Goal: Task Accomplishment & Management: Complete application form

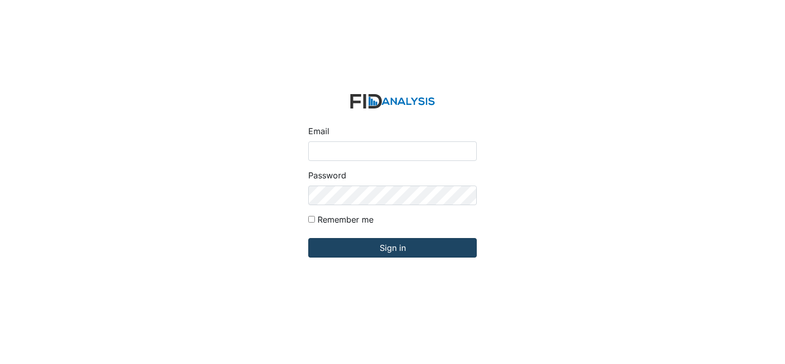
type input "[PERSON_NAME][EMAIL_ADDRESS][DOMAIN_NAME]"
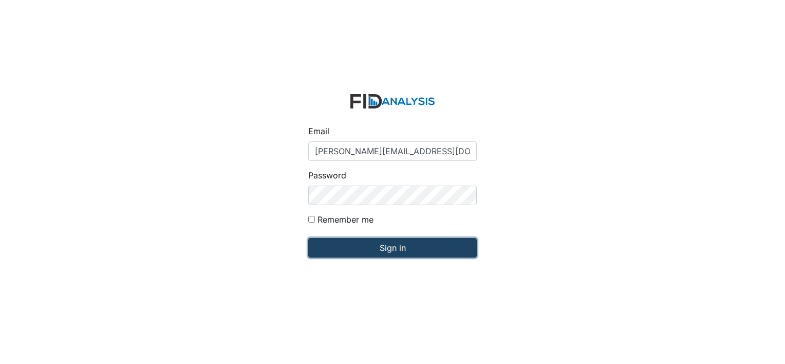
click at [357, 244] on input "Sign in" at bounding box center [392, 248] width 168 height 20
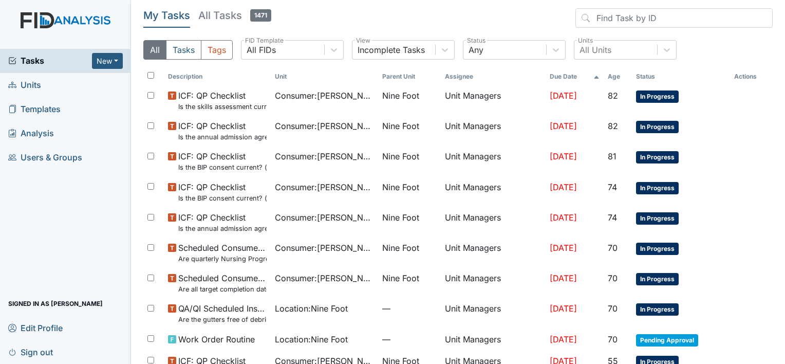
drag, startPoint x: 0, startPoint y: 0, endPoint x: 75, endPoint y: 146, distance: 164.0
click at [75, 146] on div "Tasks New Form Inspection Document Bundle Units Templates Analysis Users & Grou…" at bounding box center [392, 182] width 785 height 364
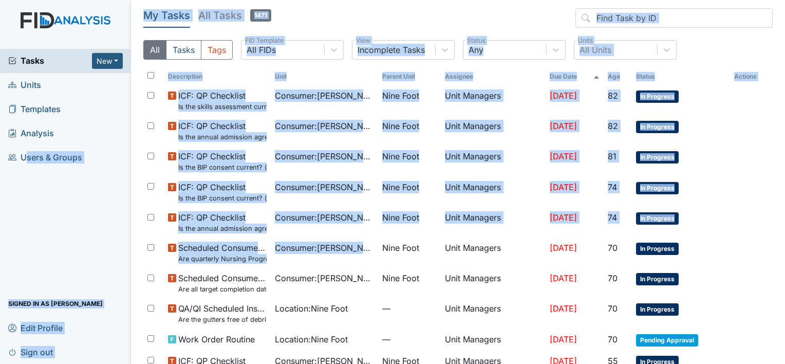
drag, startPoint x: 75, startPoint y: 146, endPoint x: 99, endPoint y: 159, distance: 27.1
click at [99, 159] on link "Users & Groups" at bounding box center [65, 157] width 131 height 24
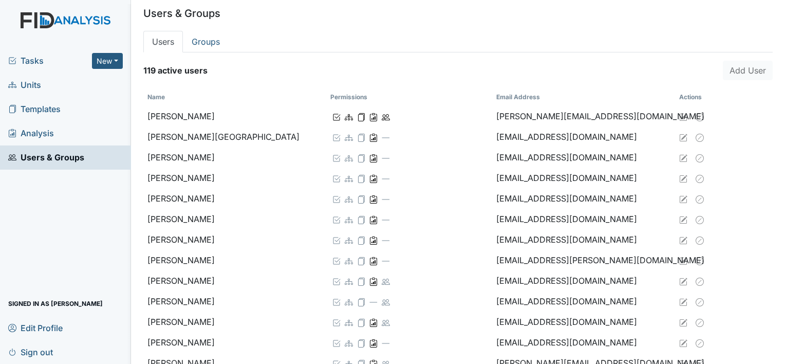
click at [97, 87] on link "Units" at bounding box center [65, 85] width 131 height 24
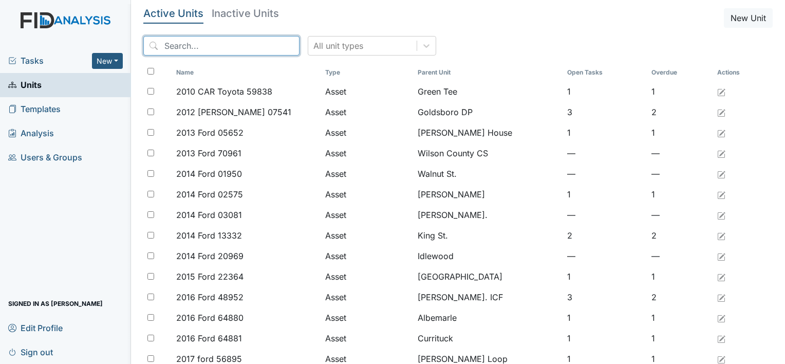
click at [173, 49] on input "search" at bounding box center [221, 46] width 156 height 20
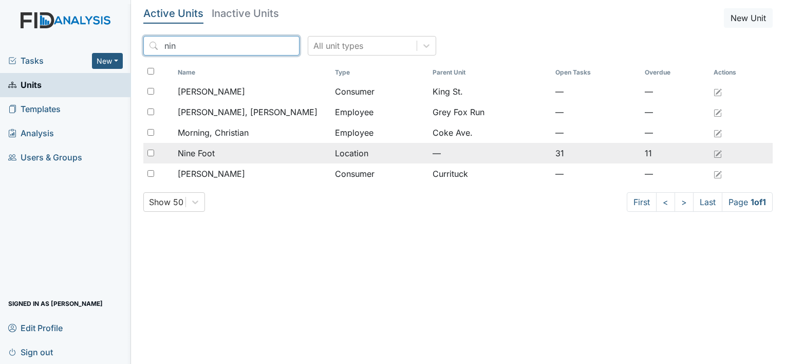
type input "nin"
click at [202, 154] on span "Nine Foot" at bounding box center [196, 153] width 37 height 12
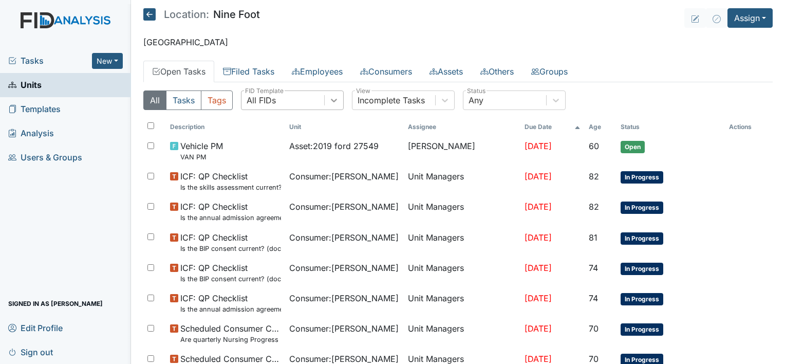
click at [335, 102] on icon at bounding box center [334, 100] width 10 height 10
click at [210, 101] on button "Tags" at bounding box center [217, 100] width 32 height 20
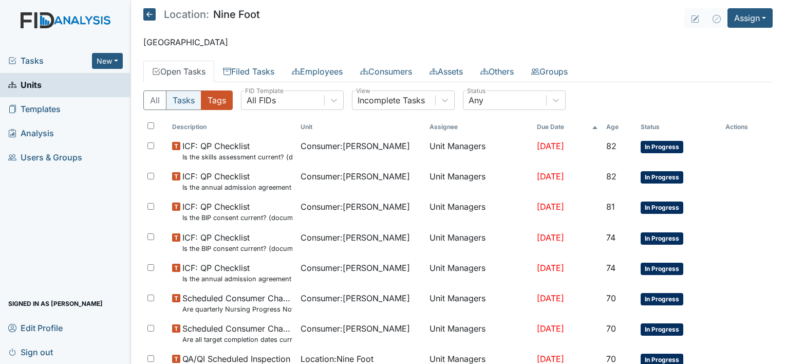
click at [184, 99] on button "Tasks" at bounding box center [183, 100] width 35 height 20
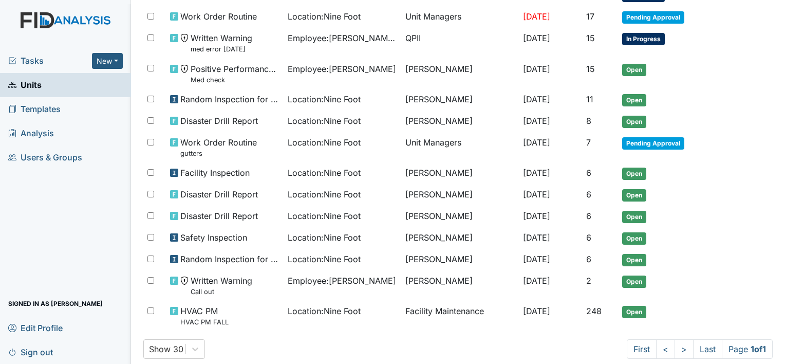
scroll to position [523, 0]
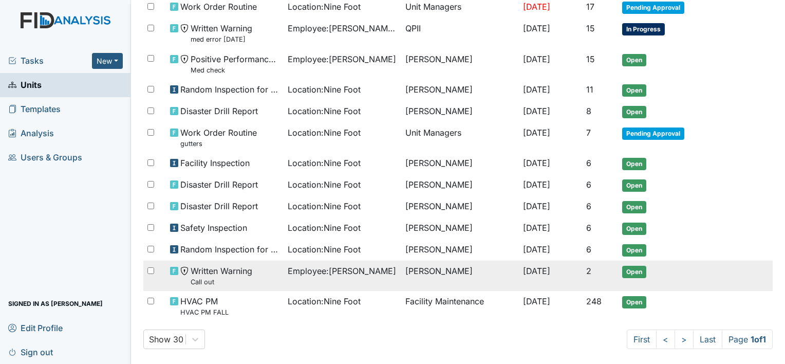
click at [338, 264] on span "Employee : Hopkins, Jashayla" at bounding box center [342, 270] width 108 height 12
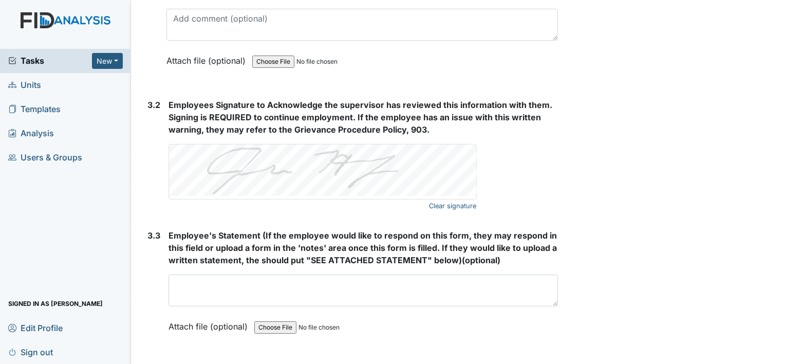
scroll to position [1801, 0]
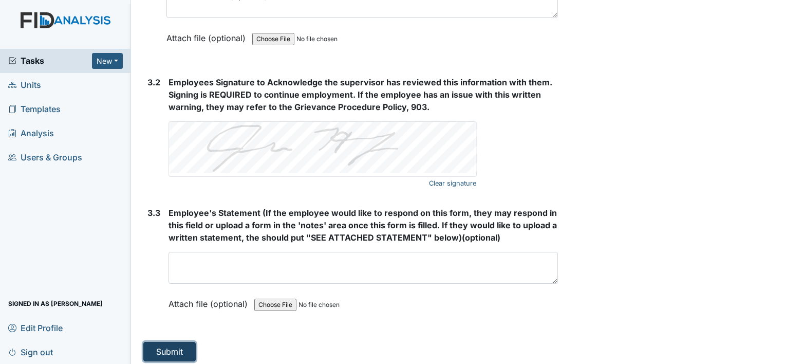
click at [179, 341] on button "Submit" at bounding box center [169, 351] width 52 height 20
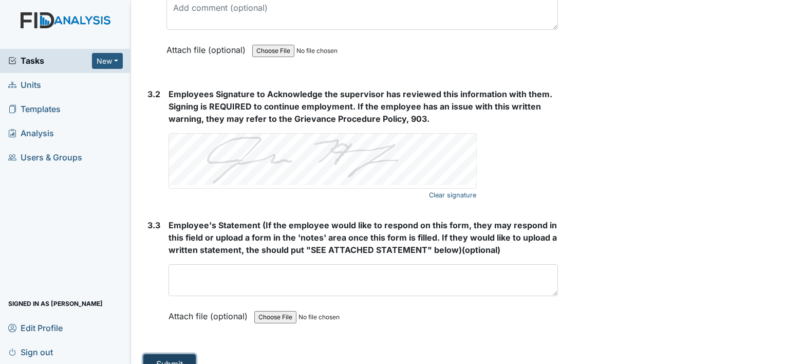
scroll to position [1813, 0]
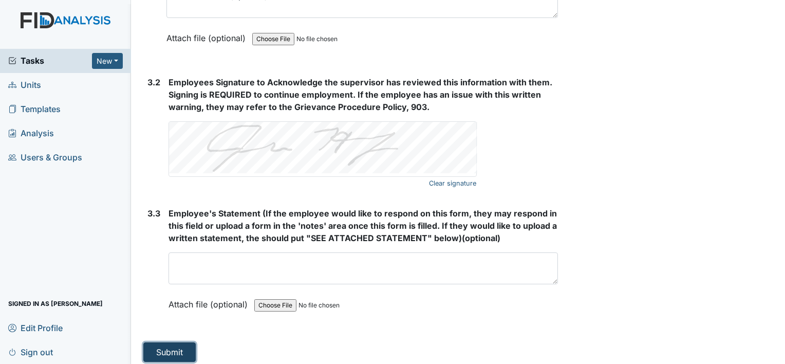
click at [179, 342] on button "Submit" at bounding box center [169, 352] width 52 height 20
click at [172, 344] on button "Submit" at bounding box center [169, 352] width 52 height 20
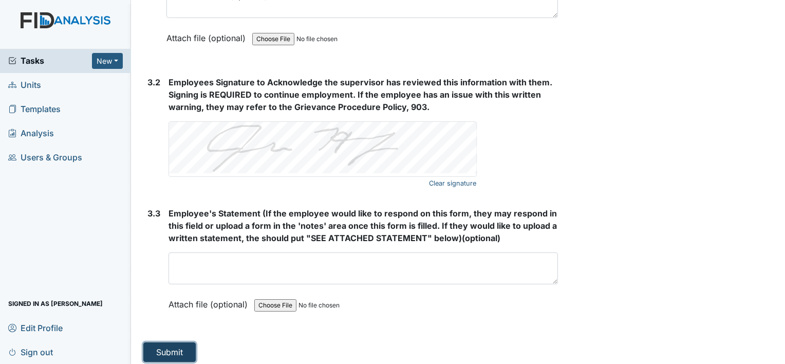
click at [172, 344] on button "Submit" at bounding box center [169, 352] width 52 height 20
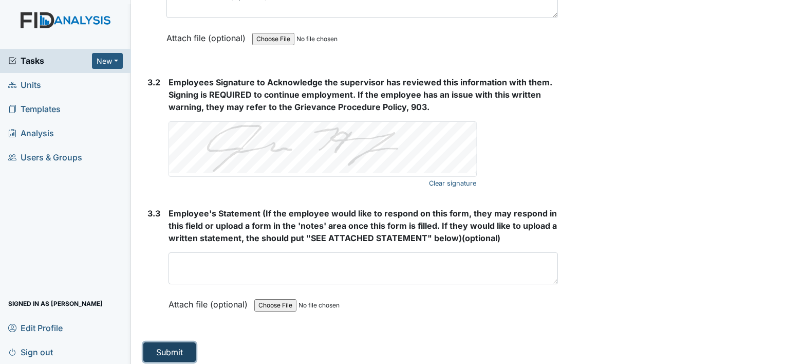
drag, startPoint x: 172, startPoint y: 344, endPoint x: 164, endPoint y: 351, distance: 9.8
click at [164, 351] on button "Submit" at bounding box center [169, 352] width 52 height 20
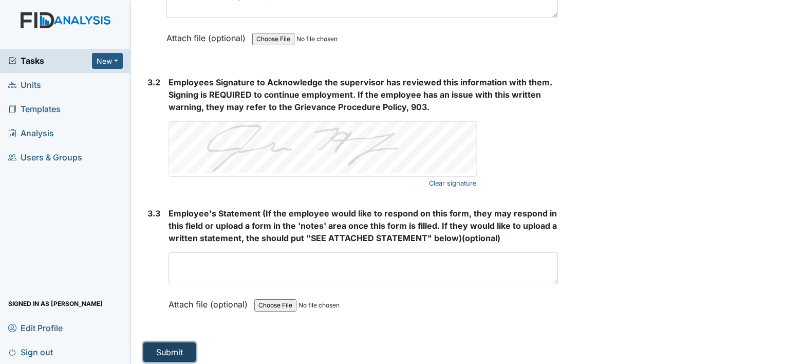
click at [164, 351] on button "Submit" at bounding box center [169, 352] width 52 height 20
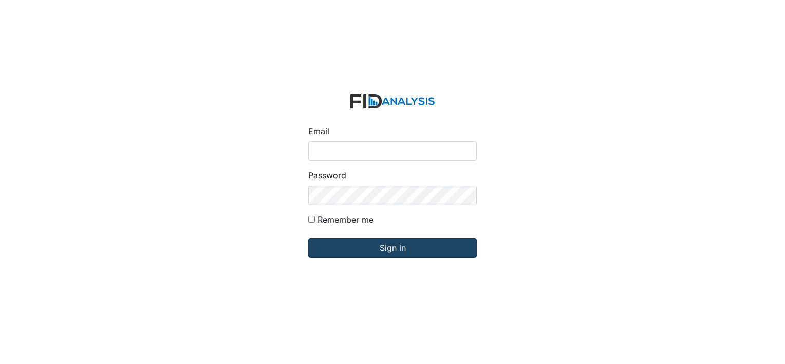
type input "[PERSON_NAME][EMAIL_ADDRESS][DOMAIN_NAME]"
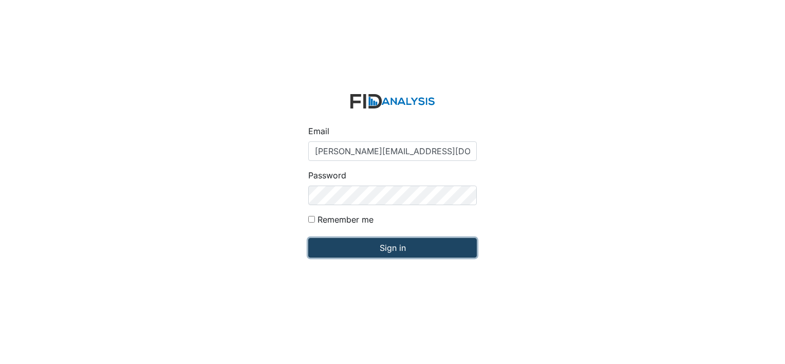
click at [333, 252] on input "Sign in" at bounding box center [392, 248] width 168 height 20
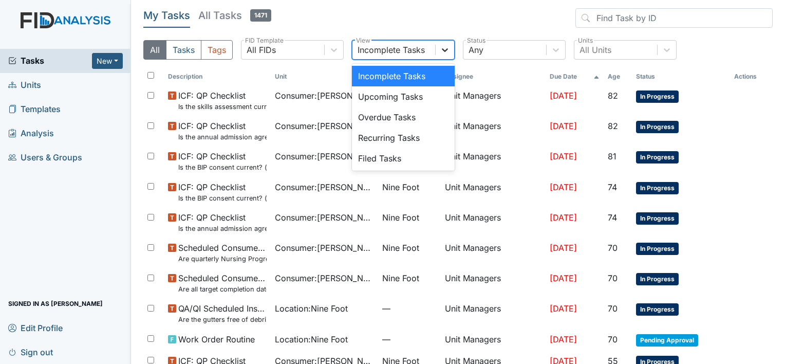
click at [446, 50] on icon at bounding box center [445, 50] width 6 height 4
click at [428, 155] on div "Filed Tasks" at bounding box center [403, 158] width 103 height 21
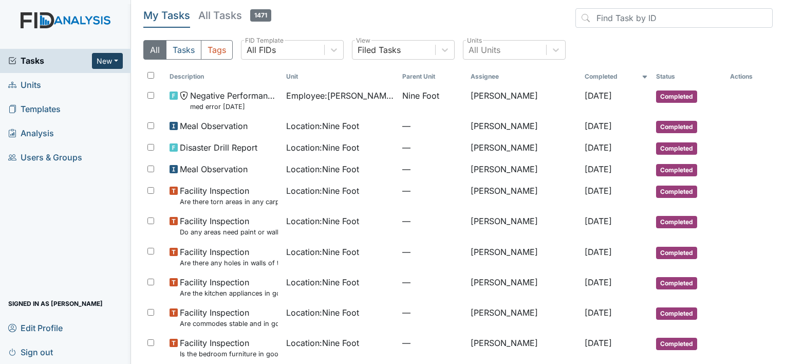
click at [103, 61] on button "New" at bounding box center [107, 61] width 31 height 16
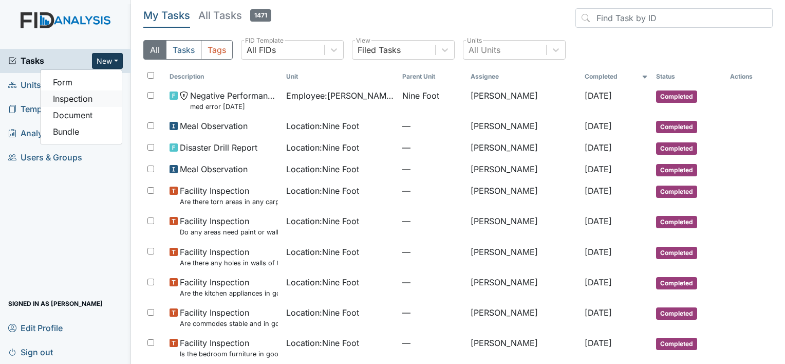
click at [85, 100] on link "Inspection" at bounding box center [81, 98] width 81 height 16
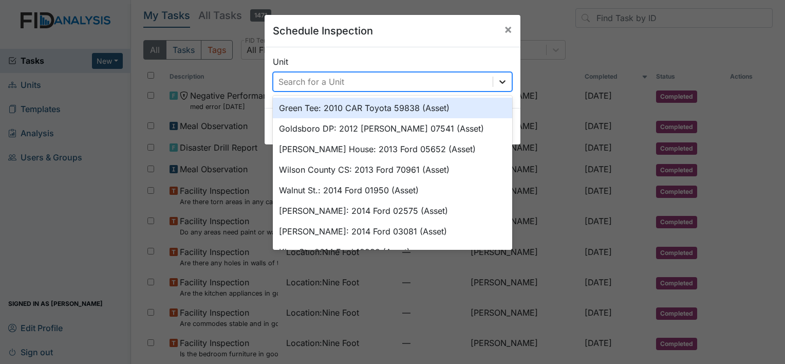
click at [499, 81] on icon at bounding box center [502, 82] width 10 height 10
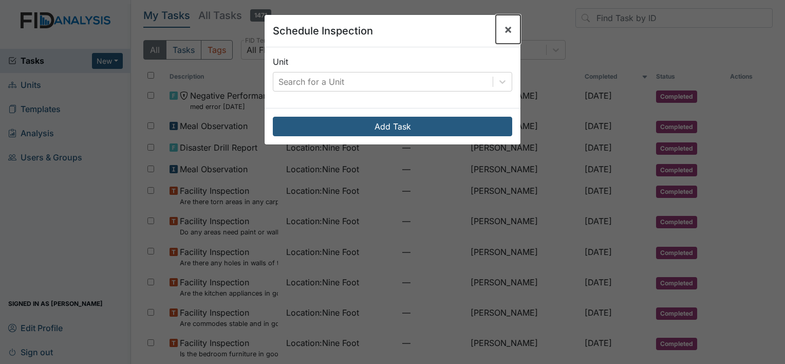
click at [505, 32] on span "×" at bounding box center [508, 29] width 8 height 15
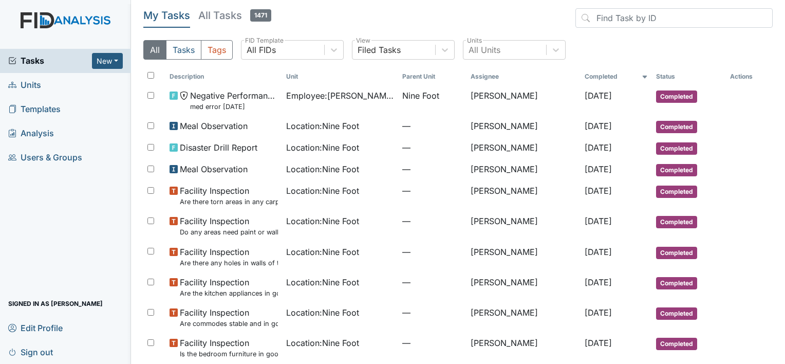
click at [31, 86] on span "Units" at bounding box center [24, 85] width 33 height 16
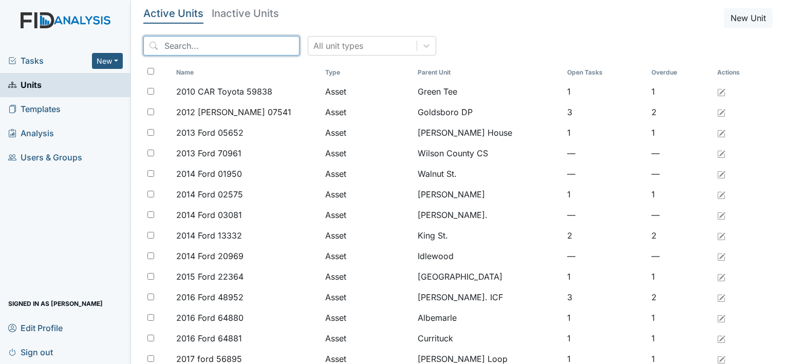
click at [170, 45] on input "search" at bounding box center [221, 46] width 156 height 20
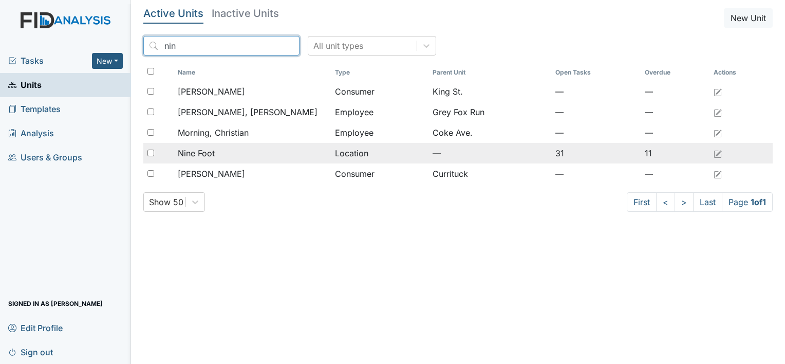
type input "nin"
click at [209, 154] on span "Nine Foot" at bounding box center [196, 153] width 37 height 12
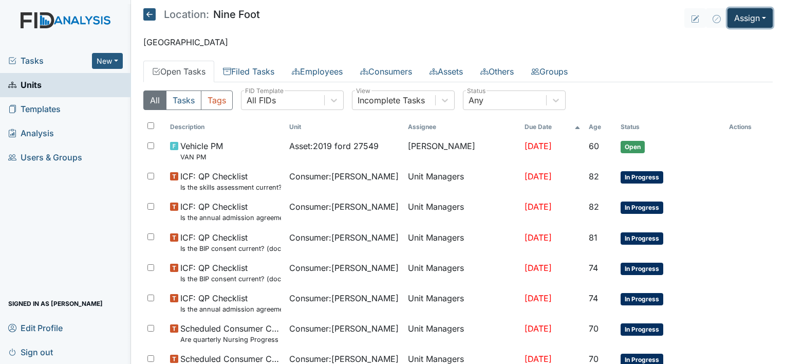
click at [732, 20] on button "Assign" at bounding box center [749, 18] width 45 height 20
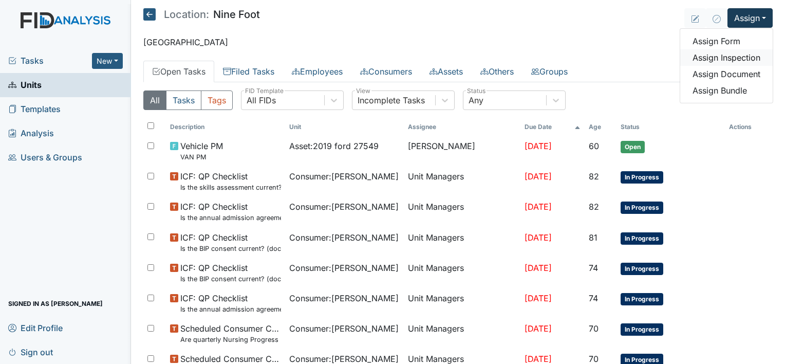
click at [733, 58] on link "Assign Inspection" at bounding box center [726, 57] width 92 height 16
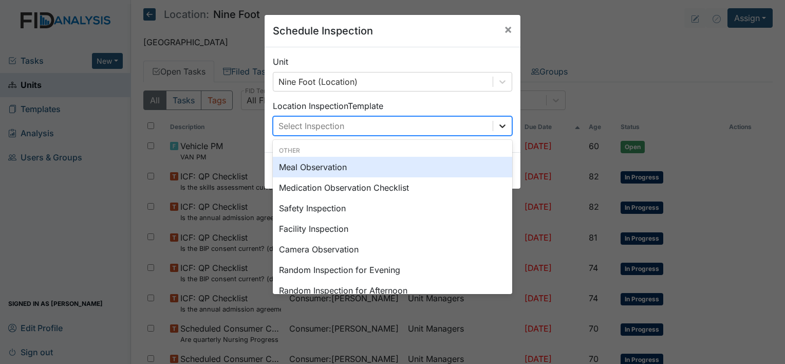
click at [498, 123] on icon at bounding box center [502, 126] width 10 height 10
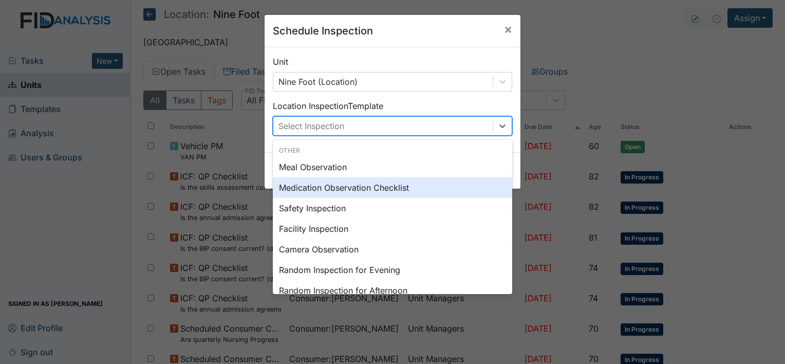
click at [469, 189] on div "Medication Observation Checklist" at bounding box center [392, 187] width 239 height 21
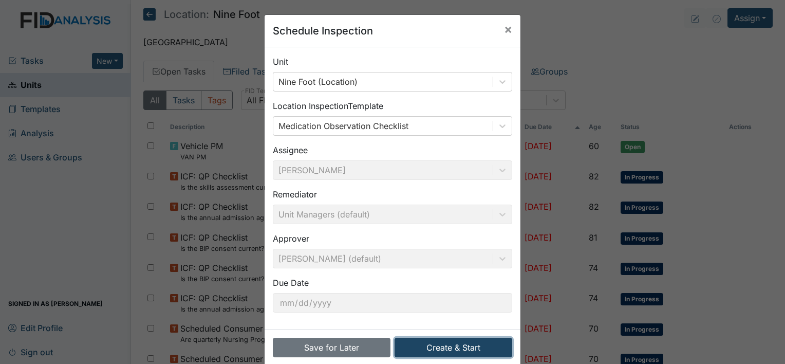
click at [468, 346] on button "Create & Start" at bounding box center [453, 347] width 118 height 20
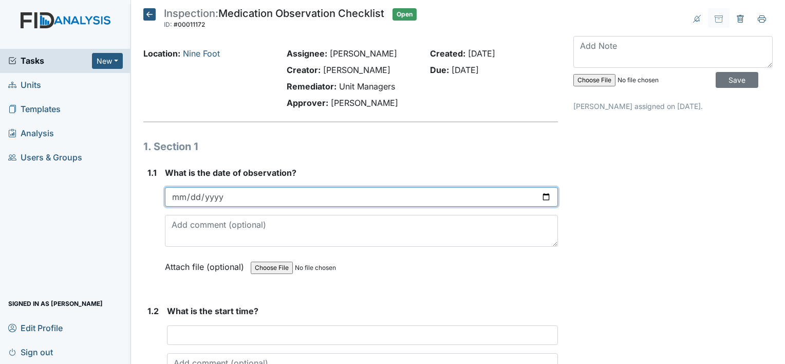
click at [179, 195] on input "date" at bounding box center [361, 197] width 393 height 20
type input "[DATE]"
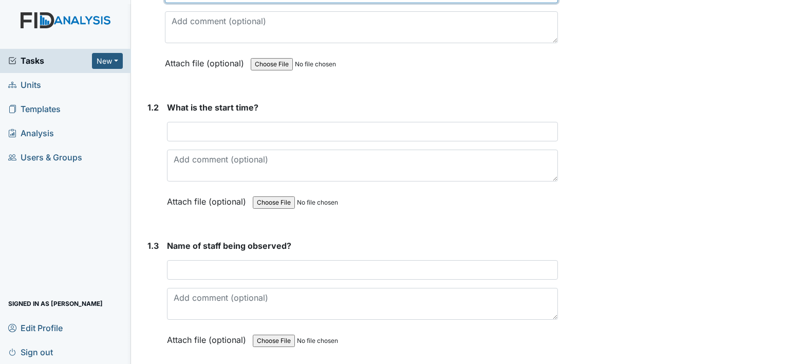
scroll to position [218, 0]
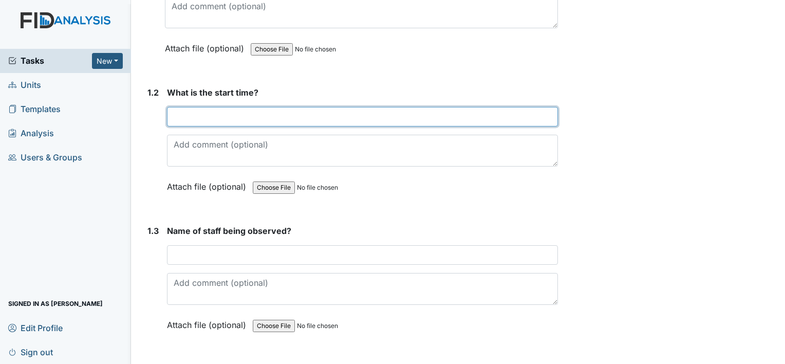
click at [176, 115] on input "text" at bounding box center [362, 117] width 391 height 20
type input "7:30am"
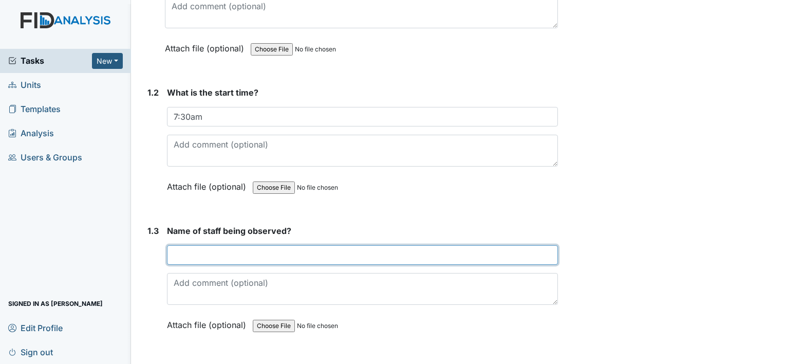
click at [196, 253] on input "text" at bounding box center [362, 255] width 391 height 20
click at [196, 253] on input "Jashayla" at bounding box center [362, 255] width 391 height 20
click at [214, 251] on input "Jashayla" at bounding box center [362, 255] width 391 height 20
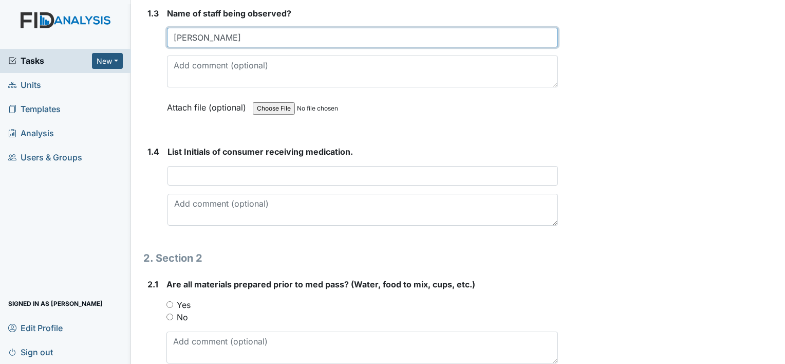
scroll to position [444, 0]
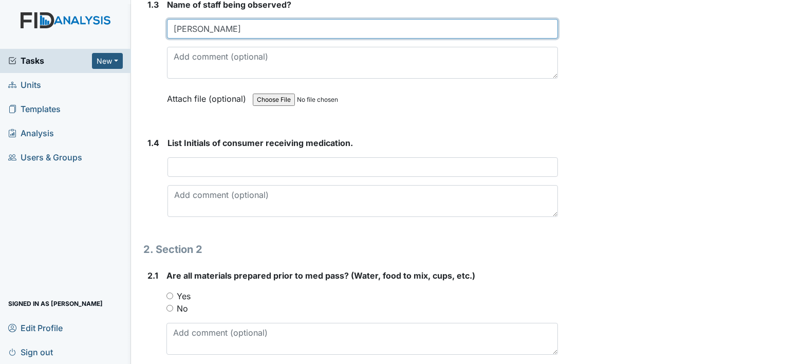
type input "Jashayla H"
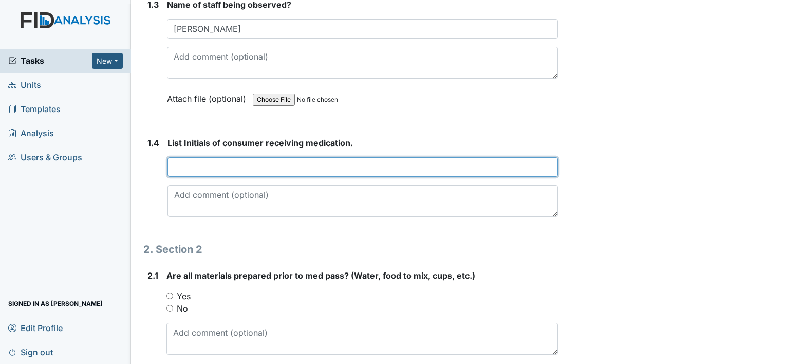
click at [178, 168] on input "text" at bounding box center [362, 167] width 390 height 20
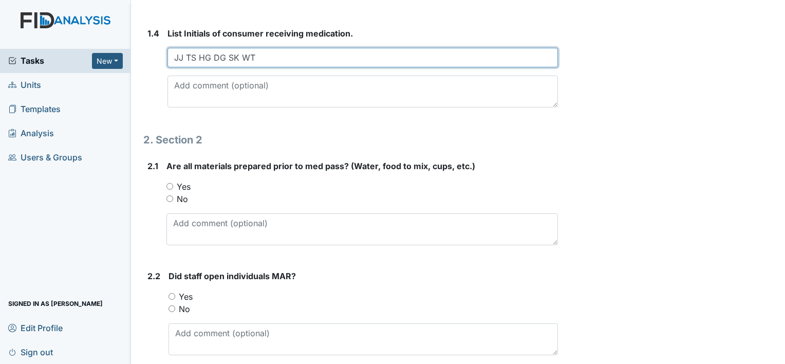
scroll to position [561, 0]
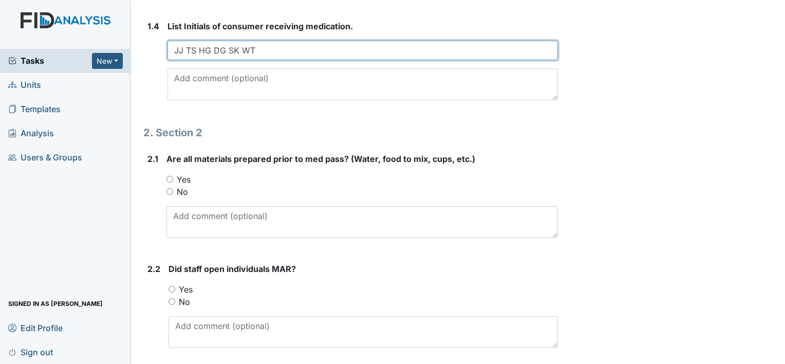
type input "JJ TS HG DG SK WT"
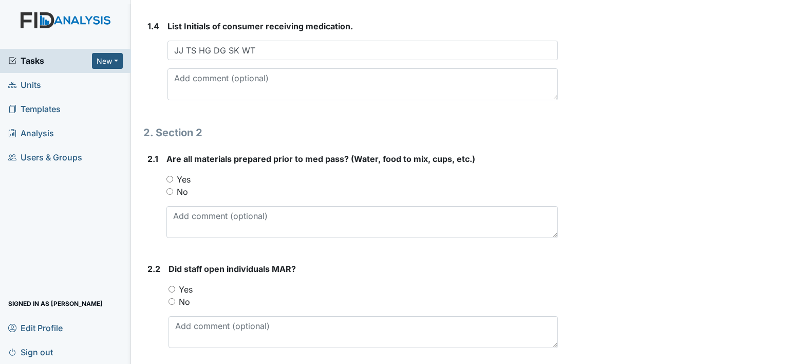
click at [169, 177] on input "Yes" at bounding box center [169, 179] width 7 height 7
radio input "true"
click at [171, 286] on input "Yes" at bounding box center [171, 289] width 7 height 7
radio input "true"
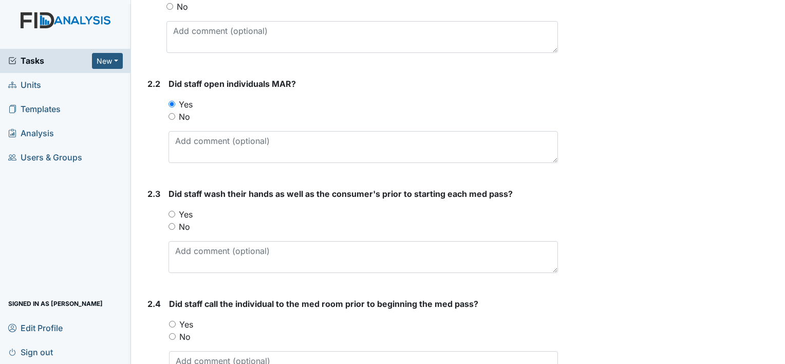
scroll to position [766, 0]
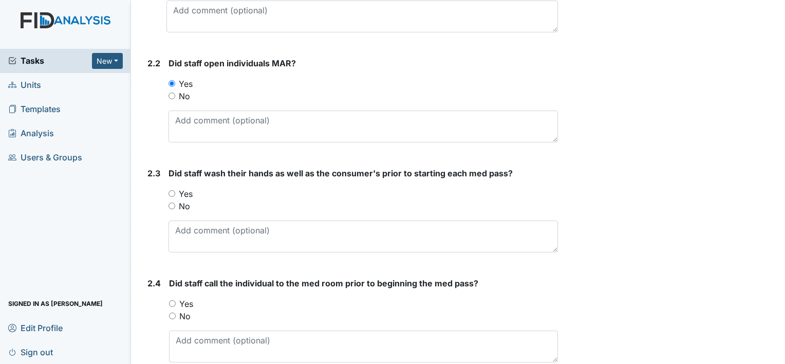
click at [172, 191] on input "Yes" at bounding box center [171, 193] width 7 height 7
radio input "true"
click at [173, 302] on input "Yes" at bounding box center [172, 303] width 7 height 7
radio input "true"
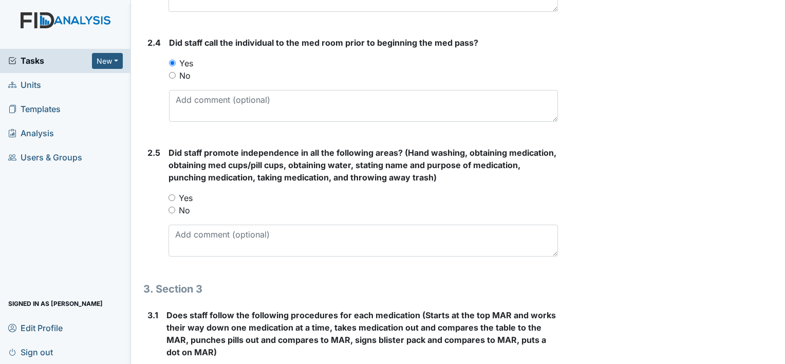
scroll to position [1013, 0]
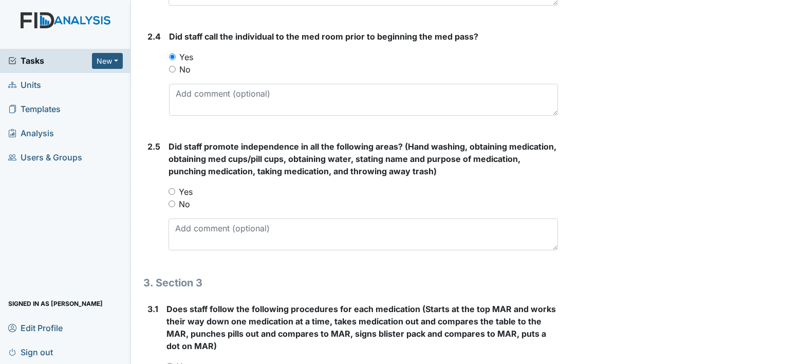
click at [172, 188] on input "Yes" at bounding box center [171, 191] width 7 height 7
radio input "true"
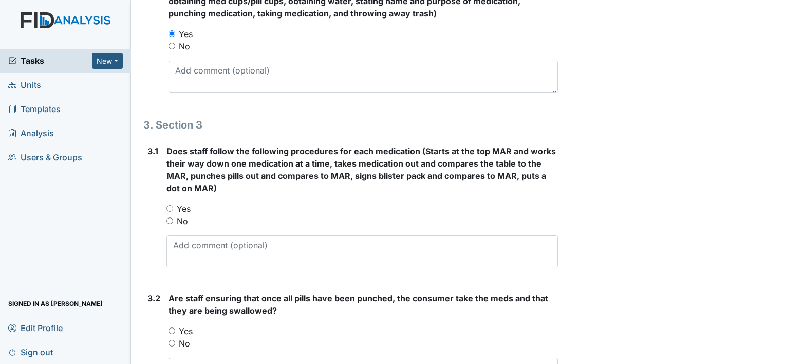
scroll to position [1177, 0]
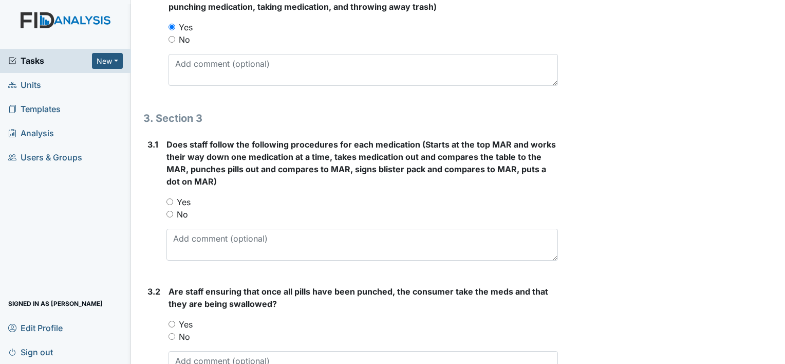
click at [170, 198] on input "Yes" at bounding box center [169, 201] width 7 height 7
radio input "true"
click at [170, 320] on input "Yes" at bounding box center [171, 323] width 7 height 7
radio input "true"
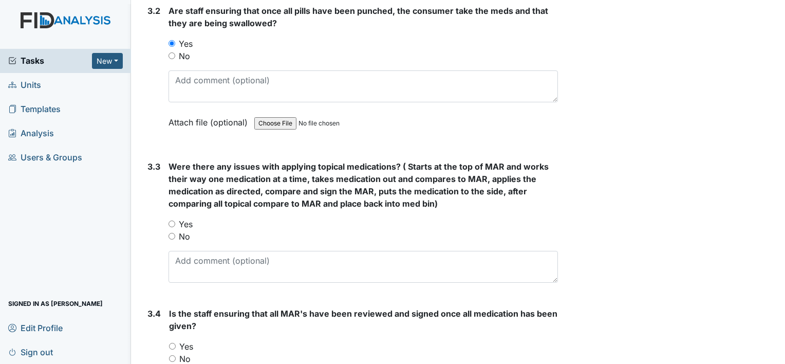
scroll to position [1478, 0]
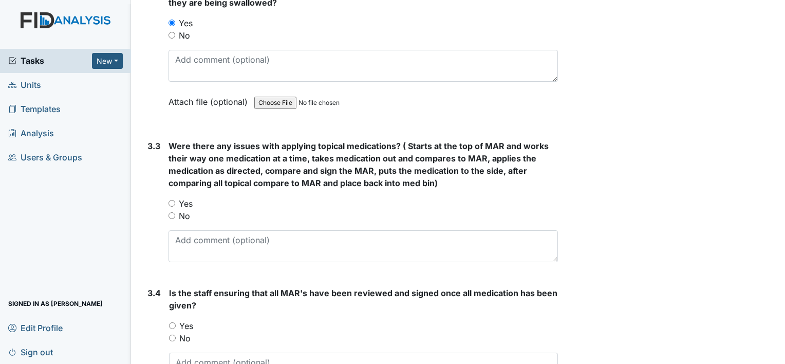
click at [172, 212] on input "No" at bounding box center [171, 215] width 7 height 7
radio input "true"
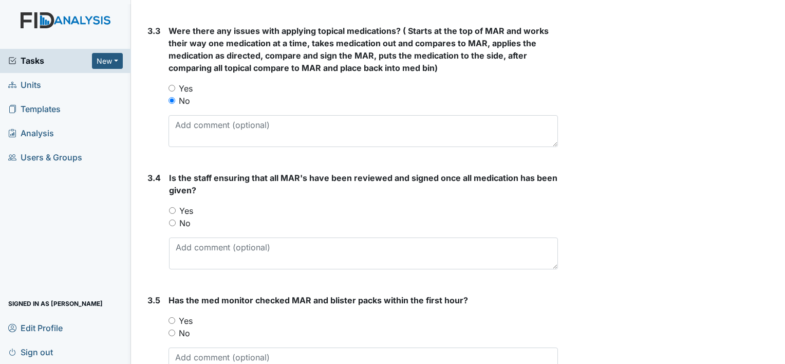
scroll to position [1601, 0]
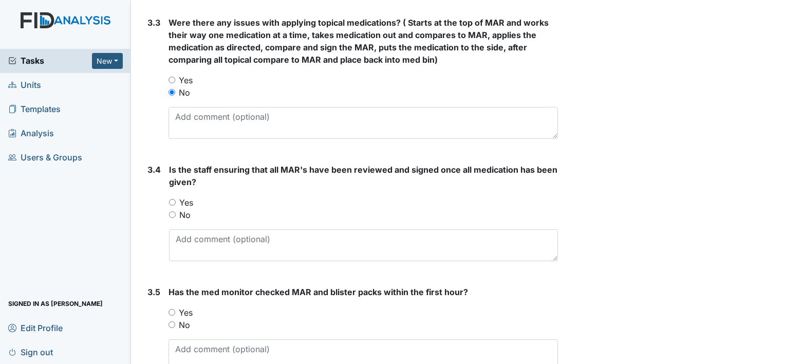
click at [172, 201] on input "Yes" at bounding box center [172, 202] width 7 height 7
radio input "true"
click at [173, 309] on input "Yes" at bounding box center [171, 312] width 7 height 7
radio input "true"
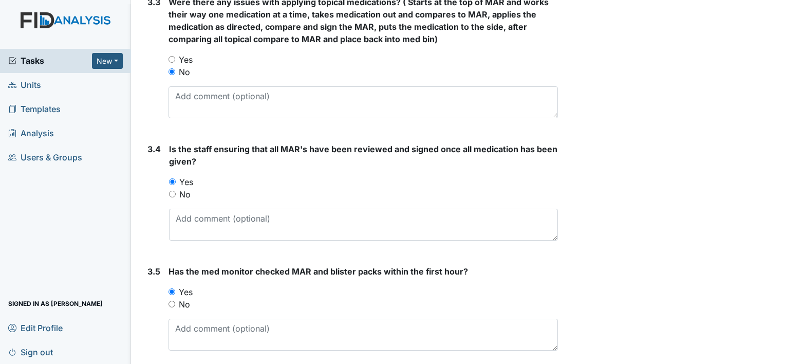
scroll to position [1656, 0]
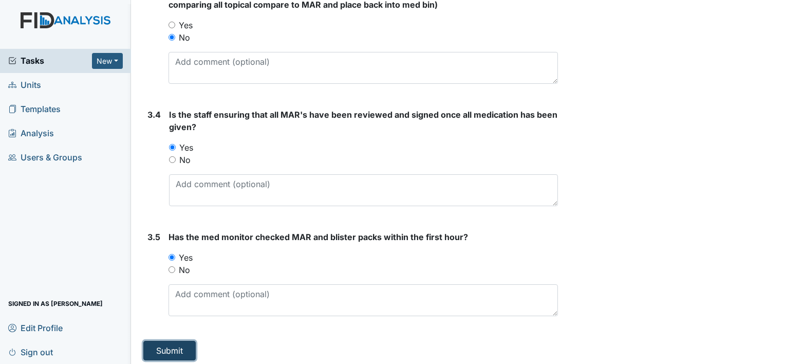
click at [169, 348] on button "Submit" at bounding box center [169, 350] width 52 height 20
